Goal: Information Seeking & Learning: Check status

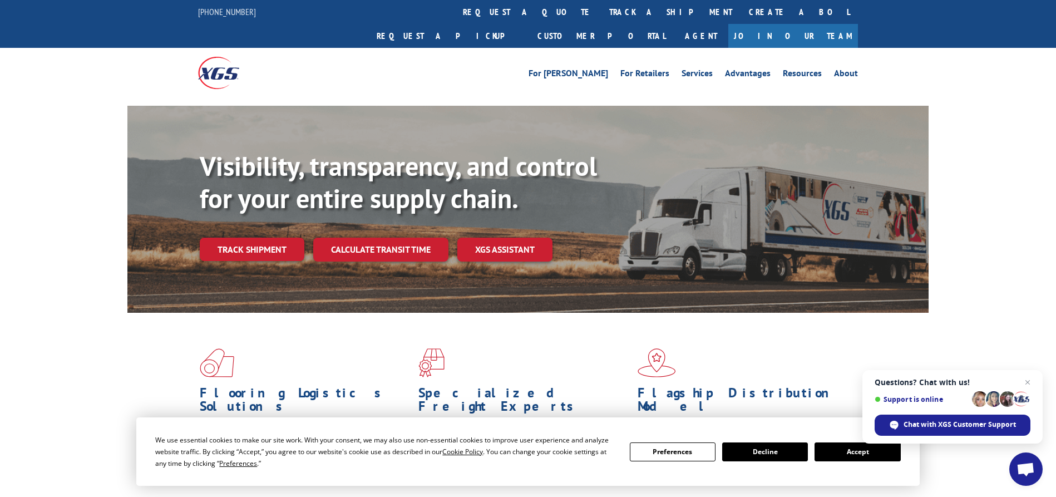
drag, startPoint x: 267, startPoint y: 214, endPoint x: 277, endPoint y: 222, distance: 13.1
click at [267, 238] on link "Track shipment" at bounding box center [252, 249] width 105 height 23
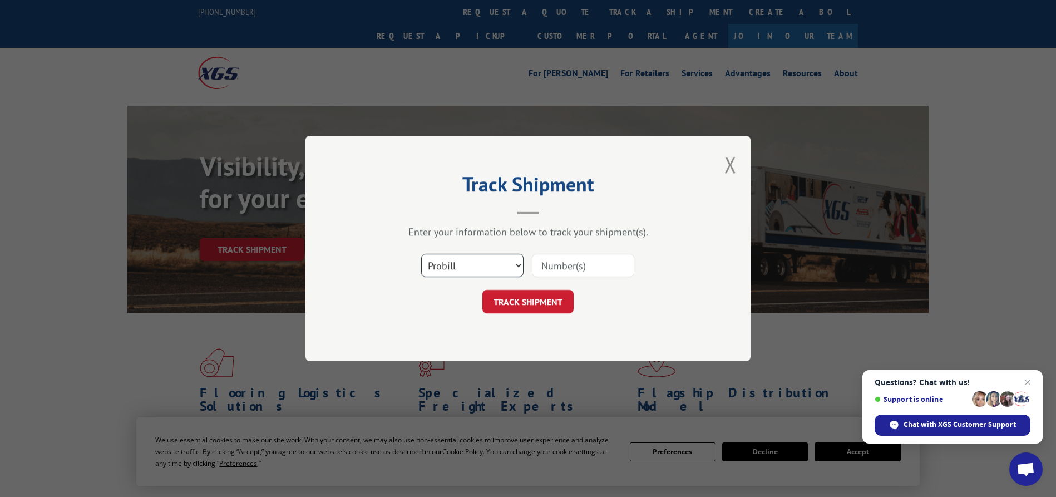
click at [462, 267] on select "Select category... Probill BOL PO" at bounding box center [472, 265] width 102 height 23
select select "po"
click at [421, 254] on select "Select category... Probill BOL PO" at bounding box center [472, 265] width 102 height 23
paste input "68523252"
type input "68523252"
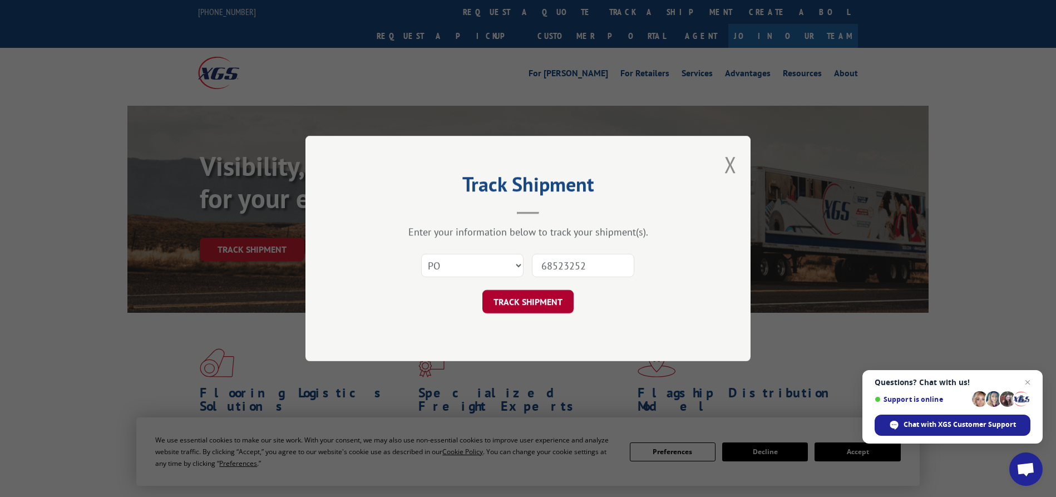
click at [522, 300] on button "TRACK SHIPMENT" at bounding box center [527, 301] width 91 height 23
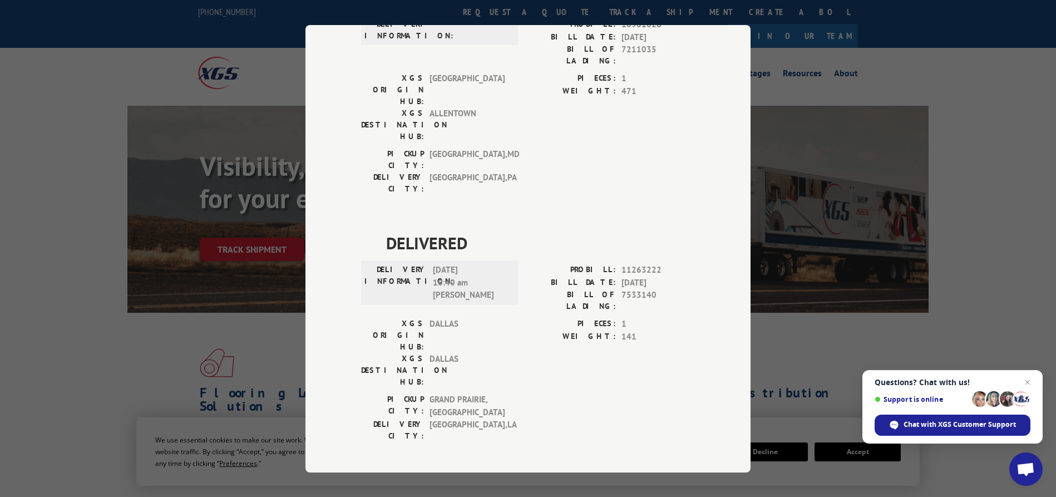
scroll to position [233, 0]
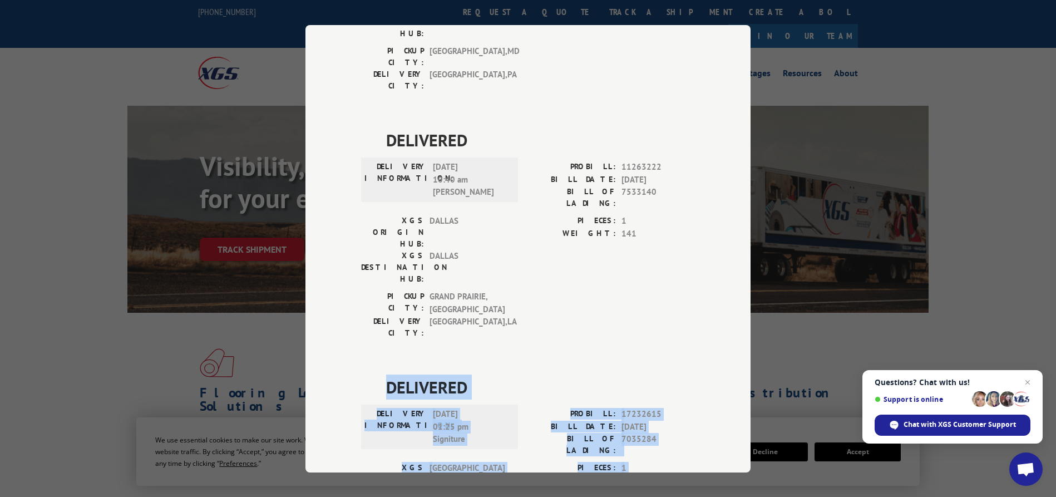
drag, startPoint x: 387, startPoint y: 252, endPoint x: 497, endPoint y: 382, distance: 170.5
click at [497, 382] on div "DELIVERED DELIVERY INFORMATION: [DATE] 01:25 pm Signiture PROBILL: 17232615 BIL…" at bounding box center [528, 481] width 334 height 215
copy div "DELIVERED DELIVERY INFORMATION: [DATE] 01:25 pm Signiture PROBILL: 17232615 BIL…"
